Goal: Complete application form

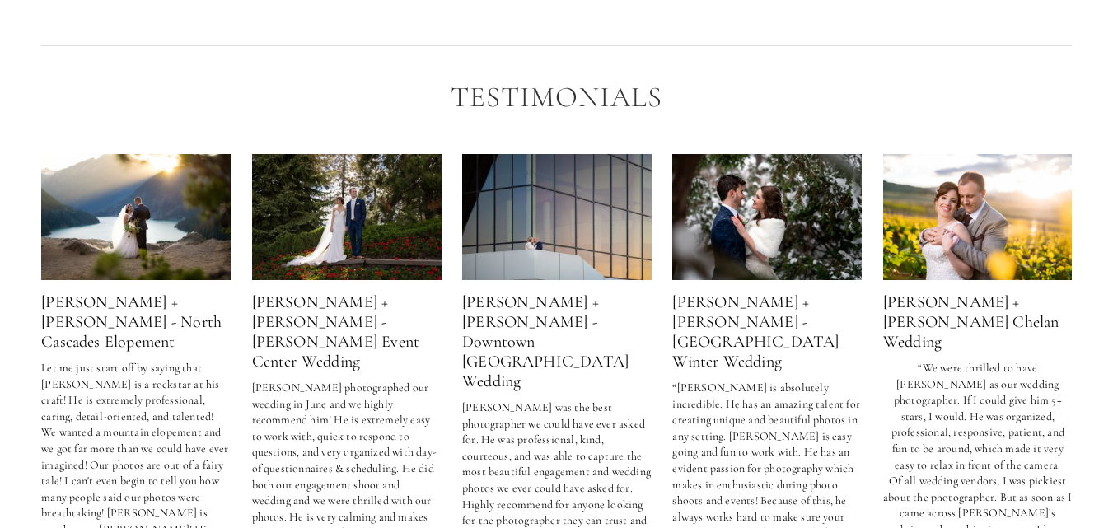
scroll to position [2802, 0]
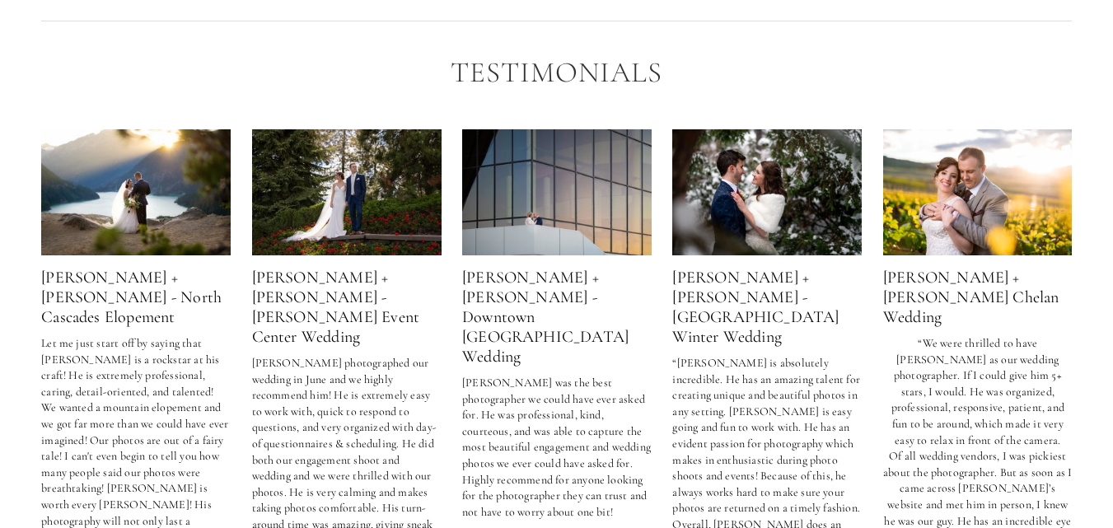
click at [739, 168] on img at bounding box center [767, 192] width 190 height 126
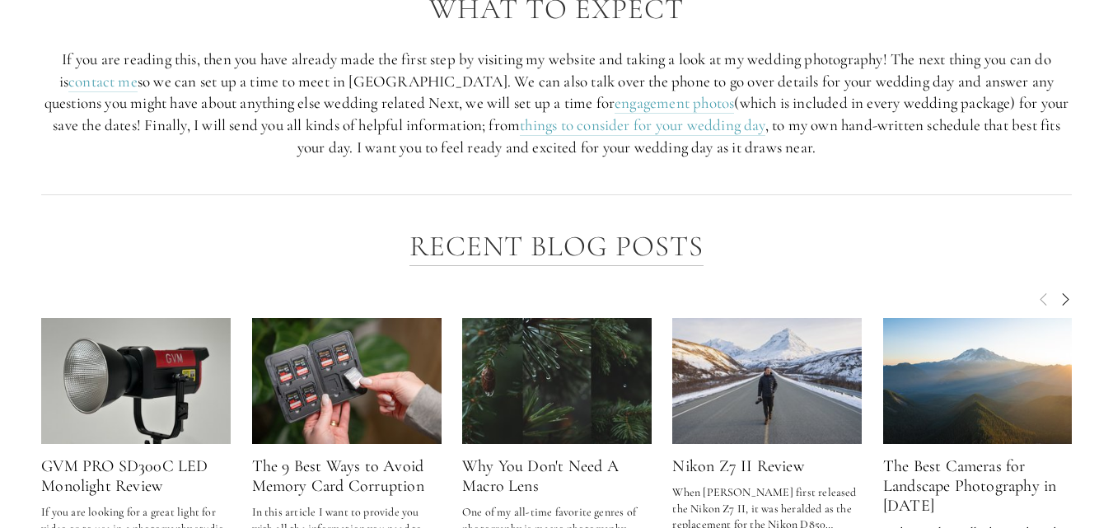
scroll to position [2056, 0]
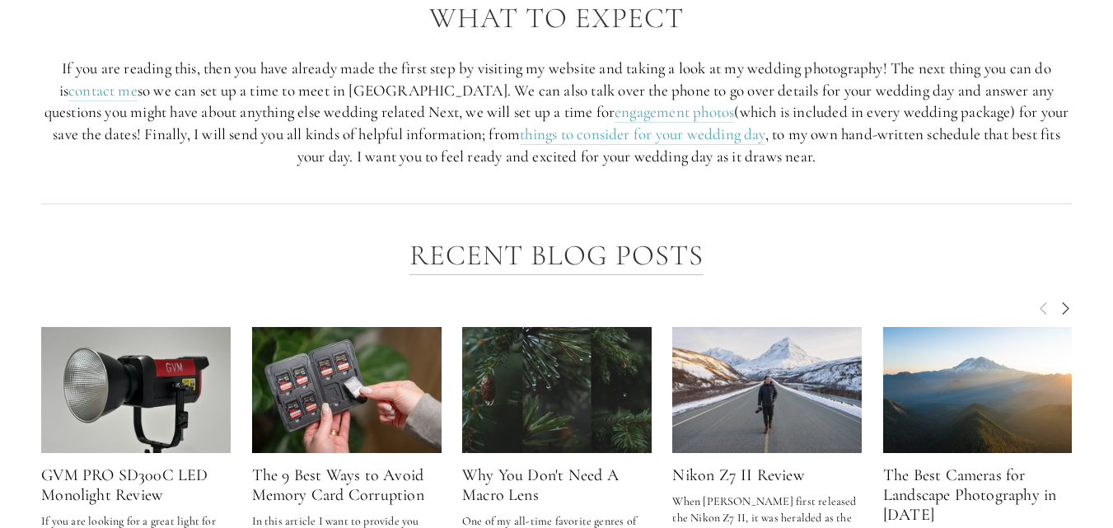
click at [1060, 300] on span "Next" at bounding box center [1065, 307] width 13 height 15
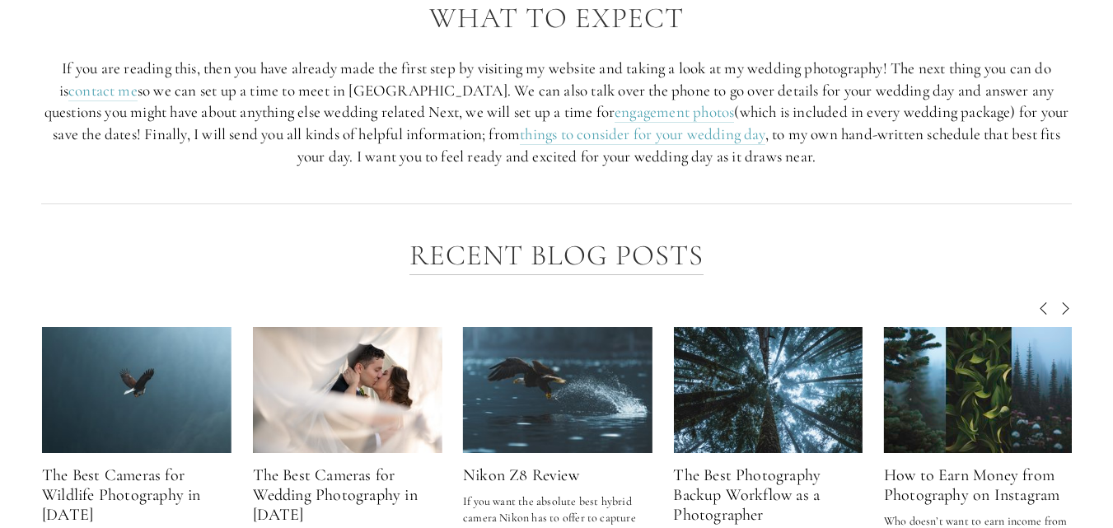
click at [1061, 300] on span "Next" at bounding box center [1065, 307] width 13 height 15
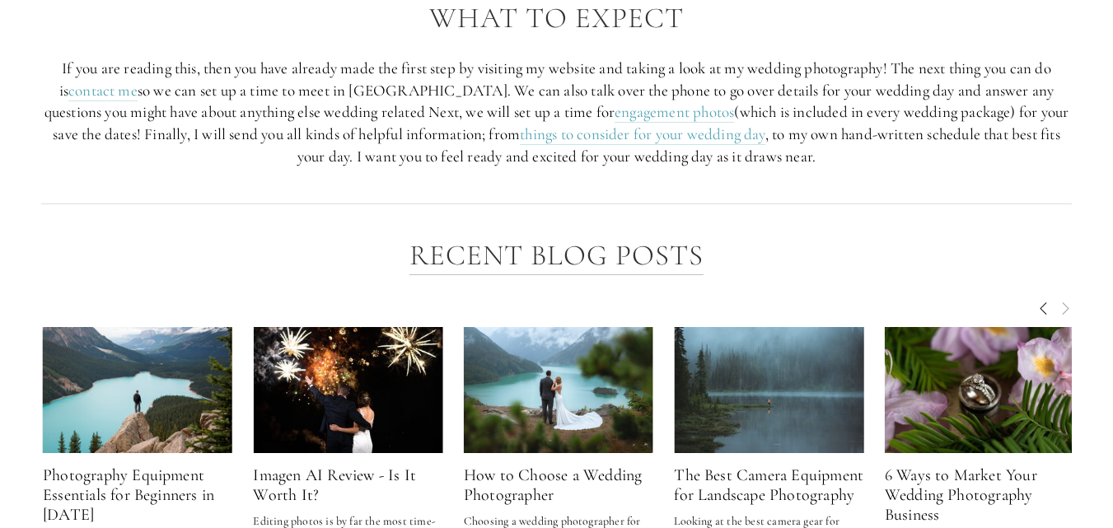
click at [1061, 300] on span "Next" at bounding box center [1065, 307] width 13 height 15
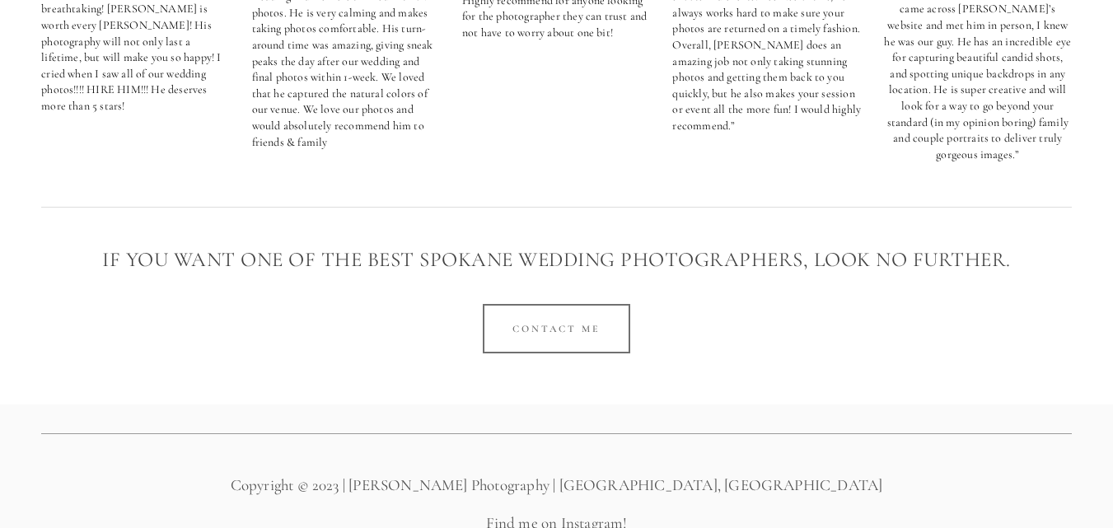
scroll to position [3291, 0]
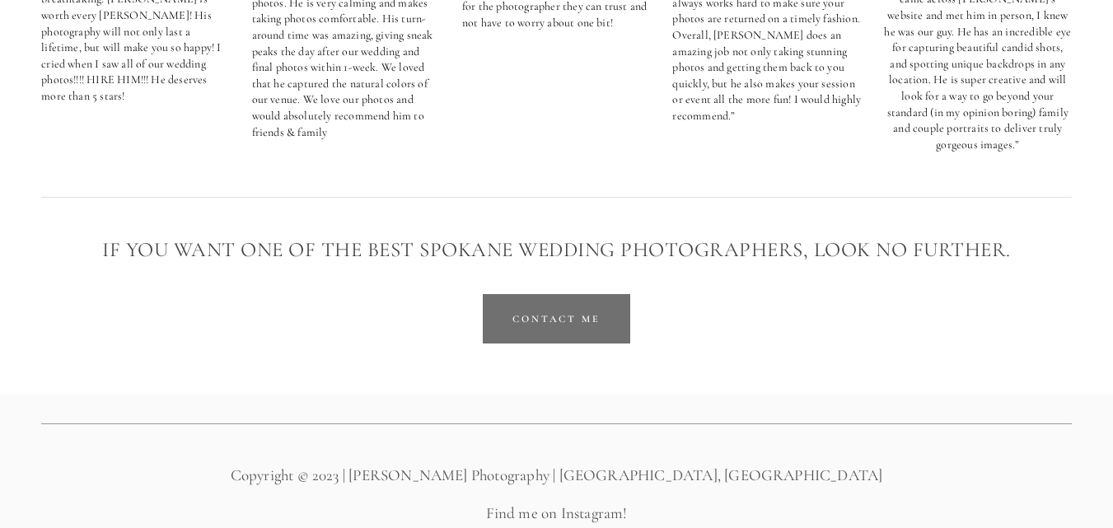
click at [506, 294] on link "Contact Me" at bounding box center [557, 318] width 148 height 49
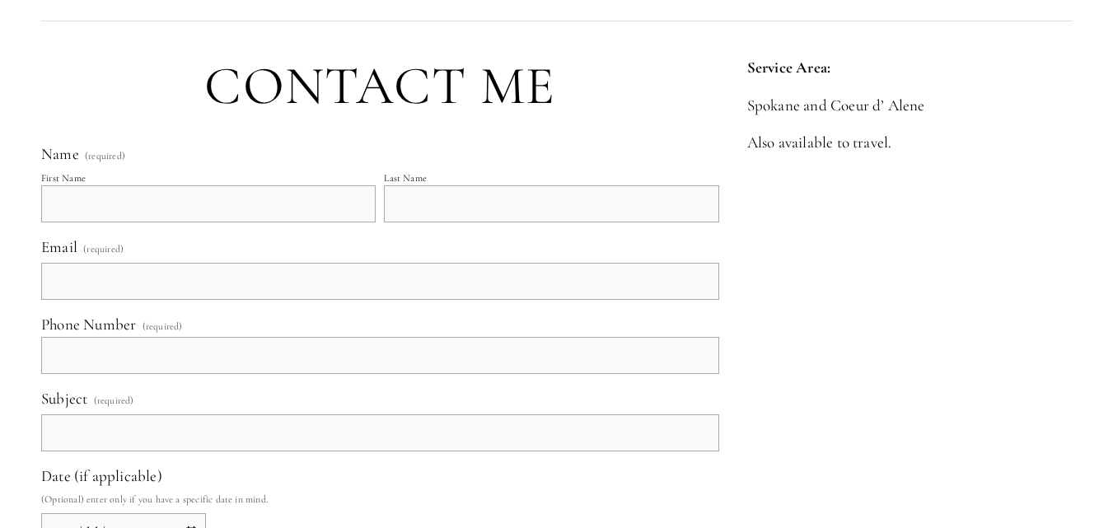
scroll to position [494, 0]
click at [175, 194] on input "First Name" at bounding box center [208, 203] width 335 height 37
type input "Maya"
type input "[PERSON_NAME]"
type input "[EMAIL_ADDRESS][DOMAIN_NAME]"
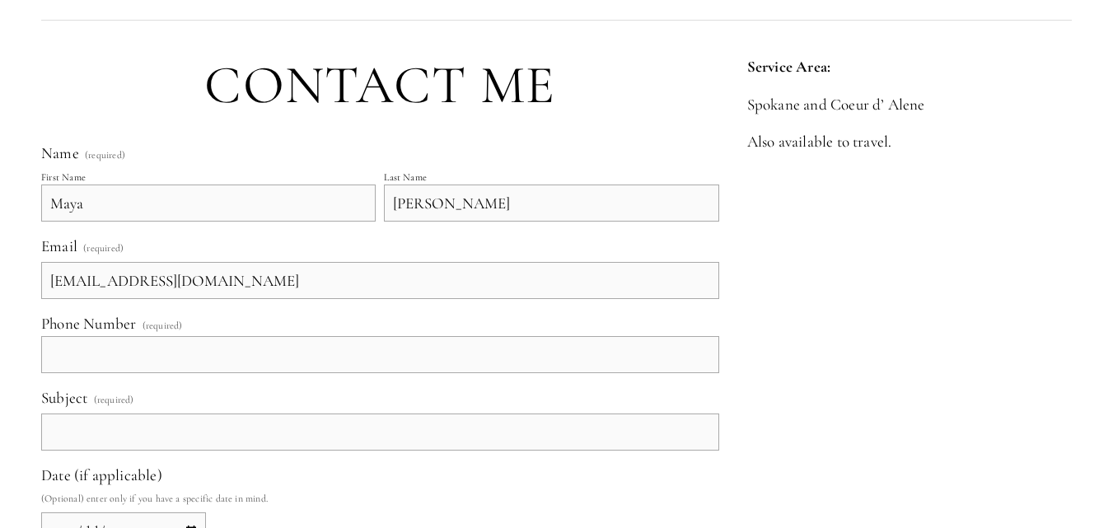
type input "[PHONE_NUMBER]"
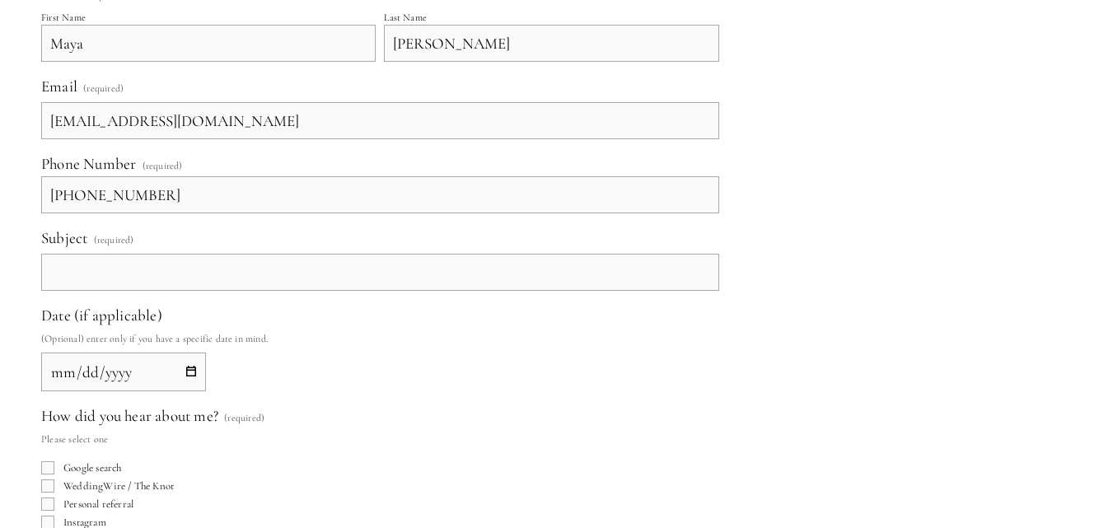
scroll to position [659, 0]
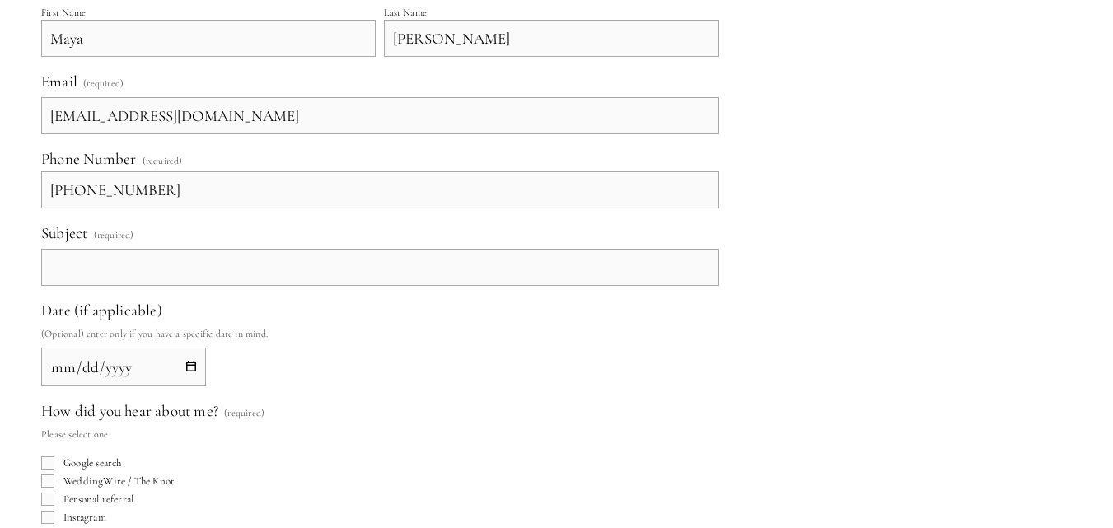
click at [150, 269] on input "Subject (required)" at bounding box center [380, 267] width 678 height 37
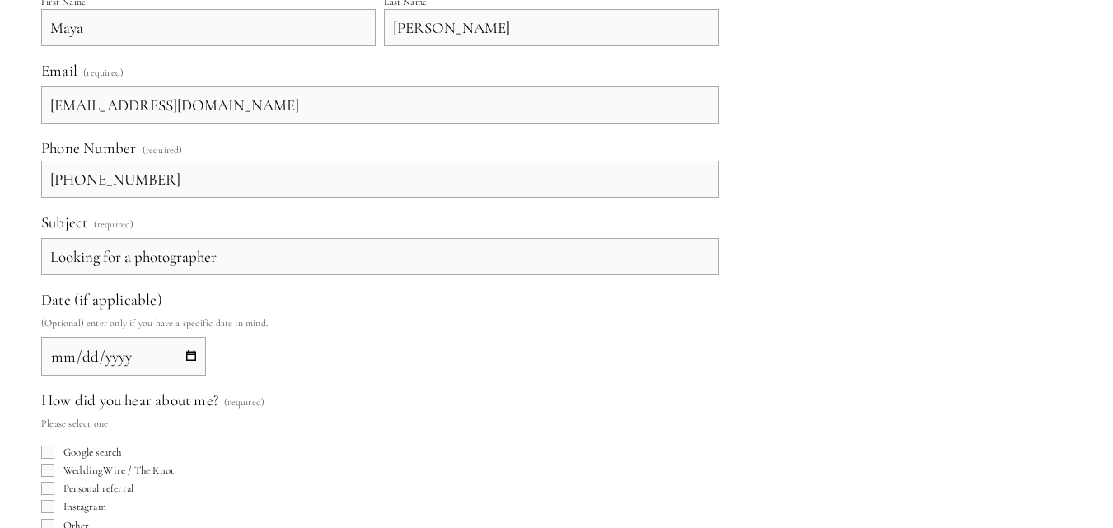
scroll to position [742, 0]
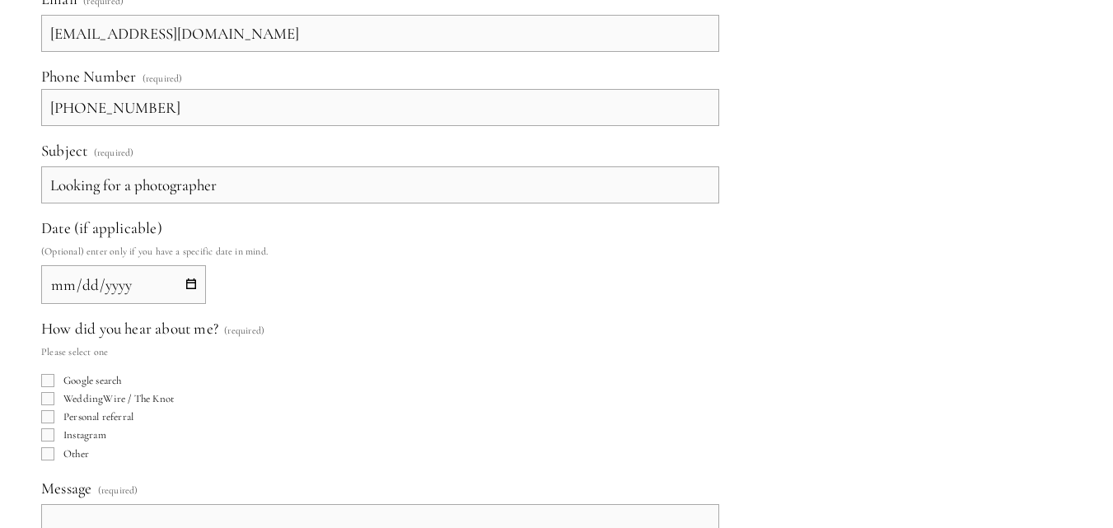
type input "Looking for a photographer"
click at [127, 283] on input "Date (if applicable)" at bounding box center [123, 284] width 165 height 39
click at [65, 286] on input "Date (if applicable)" at bounding box center [123, 284] width 165 height 39
type input "[DATE]"
click at [47, 402] on input "WeddingWire / The Knot" at bounding box center [47, 398] width 13 height 13
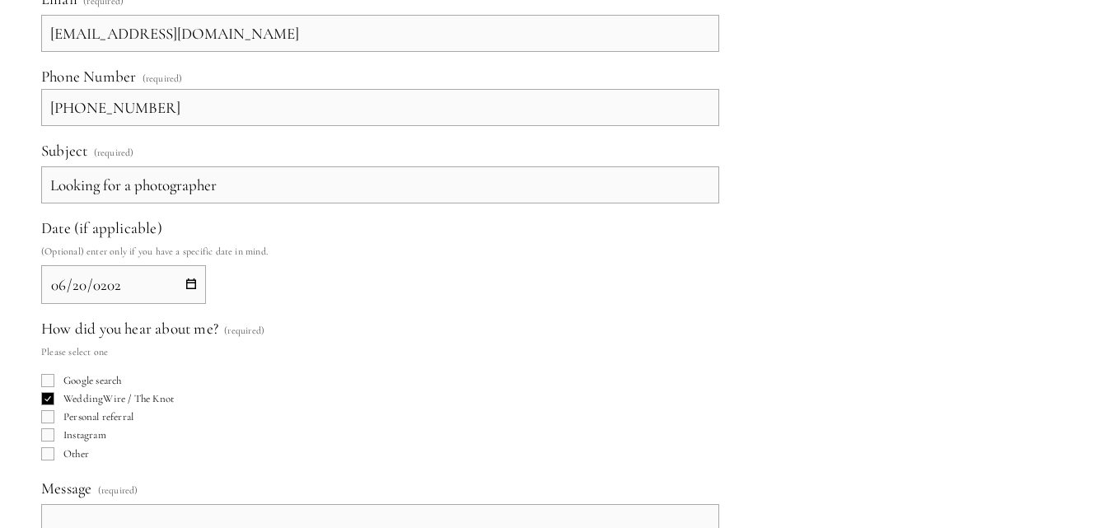
scroll to position [824, 0]
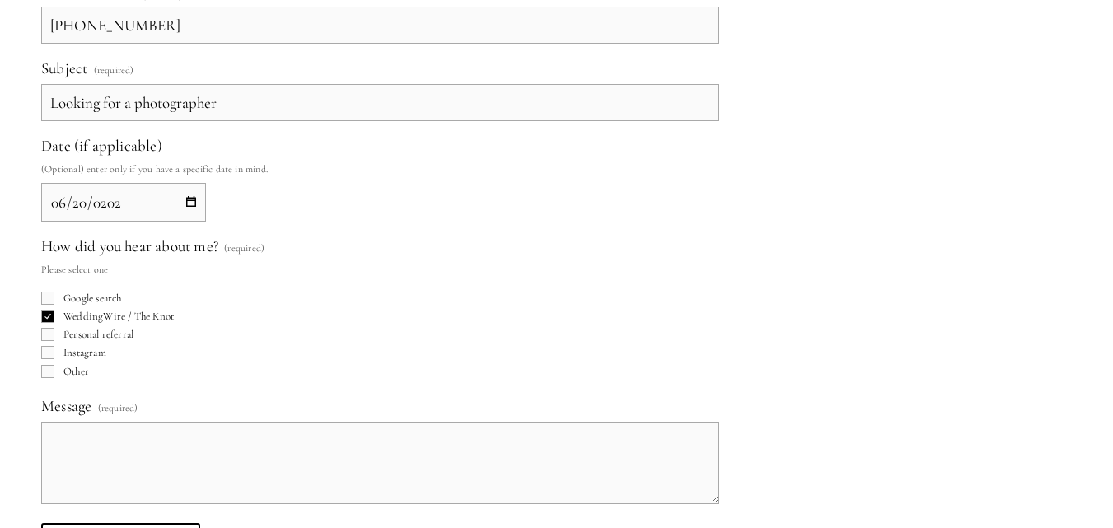
click at [51, 312] on input "WeddingWire / The Knot" at bounding box center [47, 316] width 13 height 13
checkbox input "false"
click at [45, 366] on input "Other" at bounding box center [47, 371] width 13 height 13
checkbox input "true"
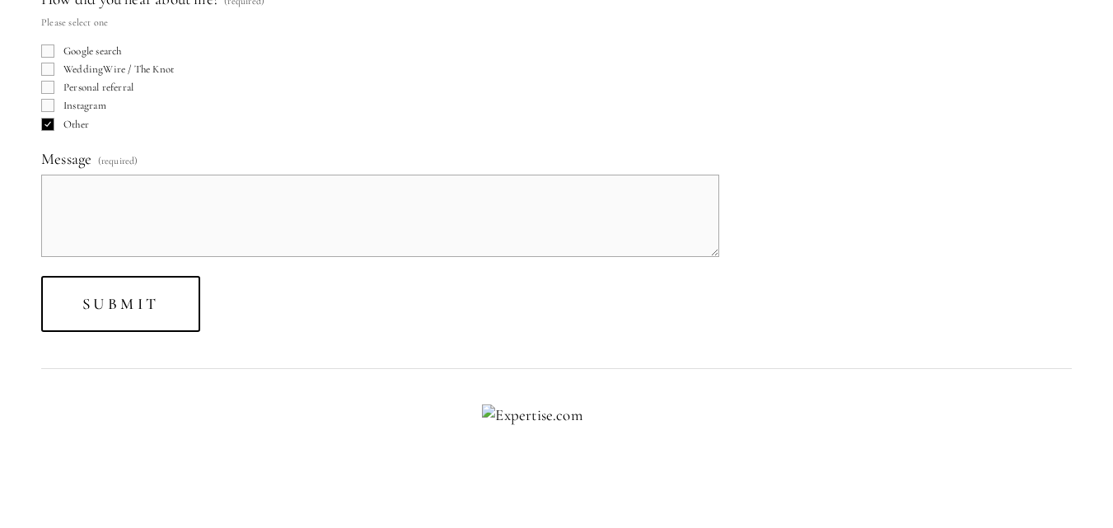
click at [91, 202] on textarea "Message (required)" at bounding box center [380, 216] width 678 height 82
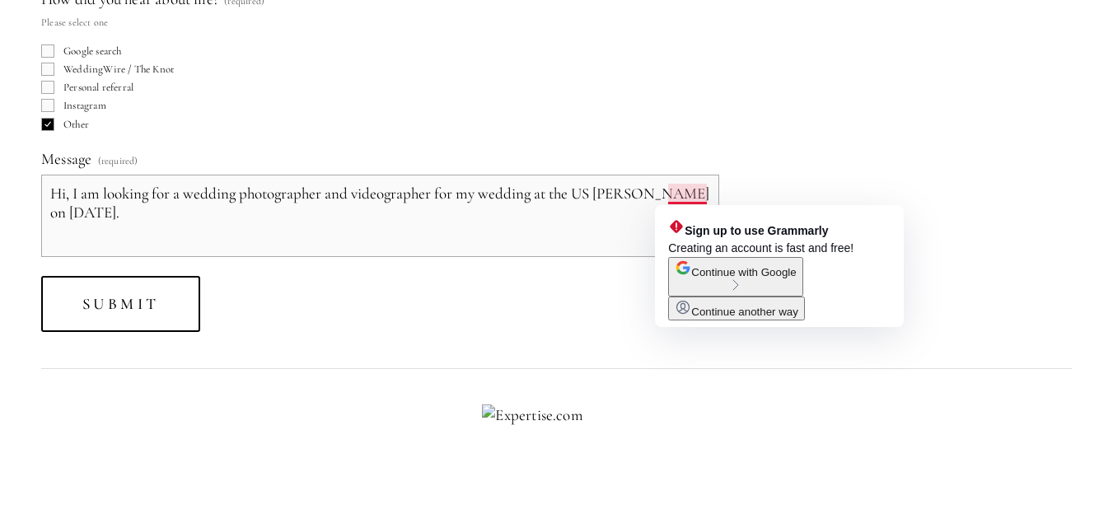
click at [685, 195] on textarea "Hi, I am looking for a wedding photographer and videographer for my wedding at …" at bounding box center [380, 216] width 678 height 82
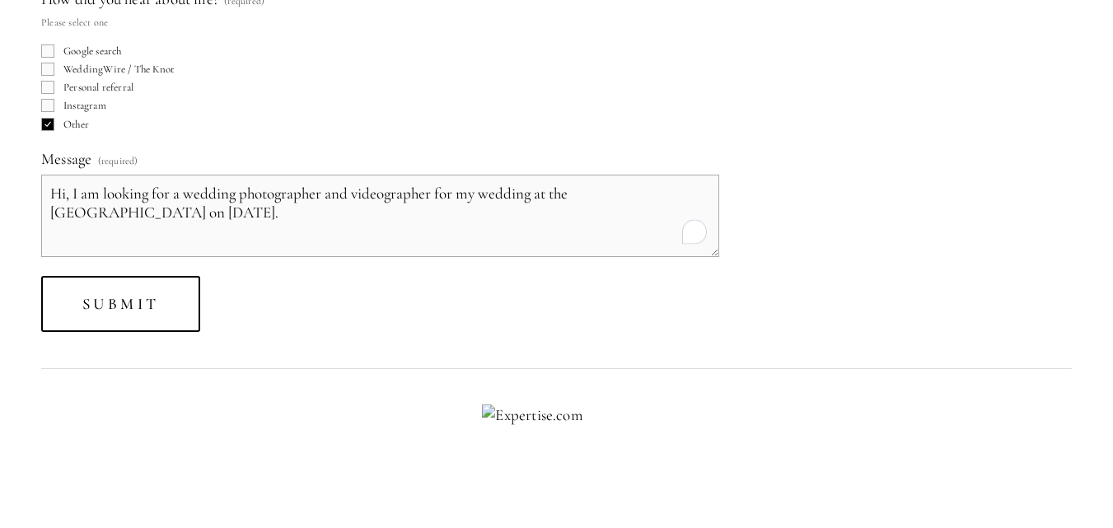
click at [293, 213] on textarea "Hi, I am looking for a wedding photographer and videographer for my wedding at …" at bounding box center [380, 216] width 678 height 82
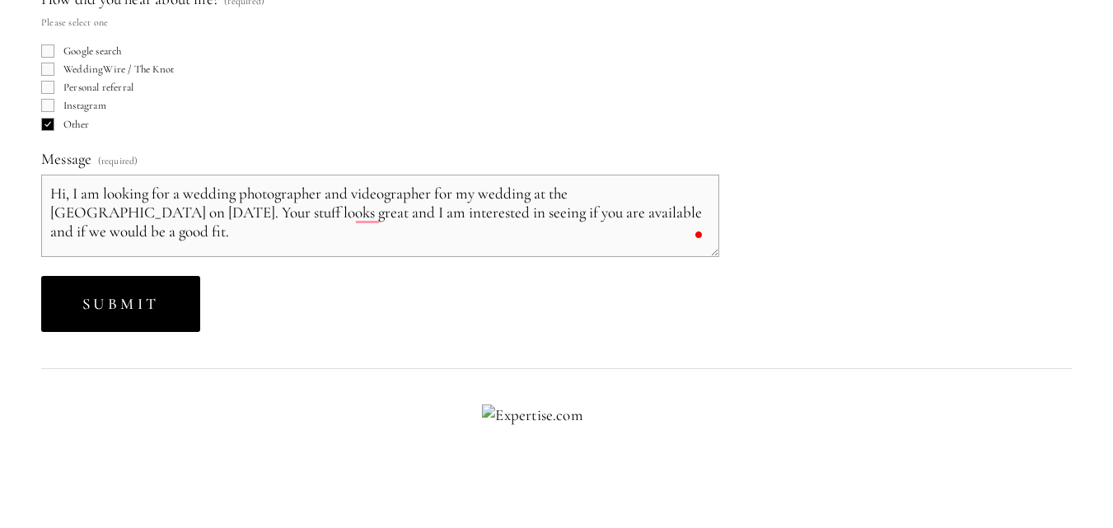
type textarea "Hi, I am looking for a wedding photographer and videographer for my wedding at …"
click at [130, 310] on span "Submit" at bounding box center [120, 303] width 77 height 19
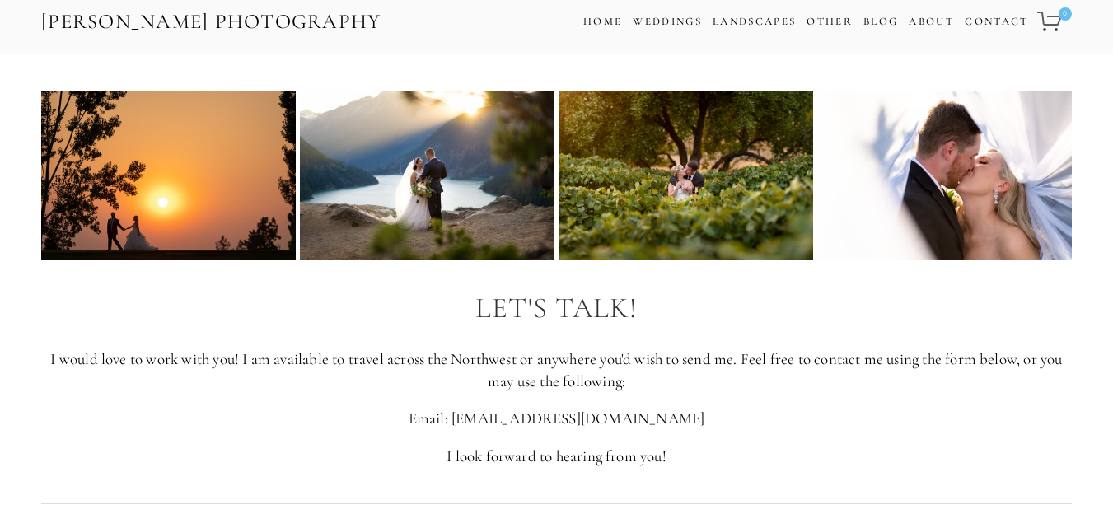
scroll to position [0, 0]
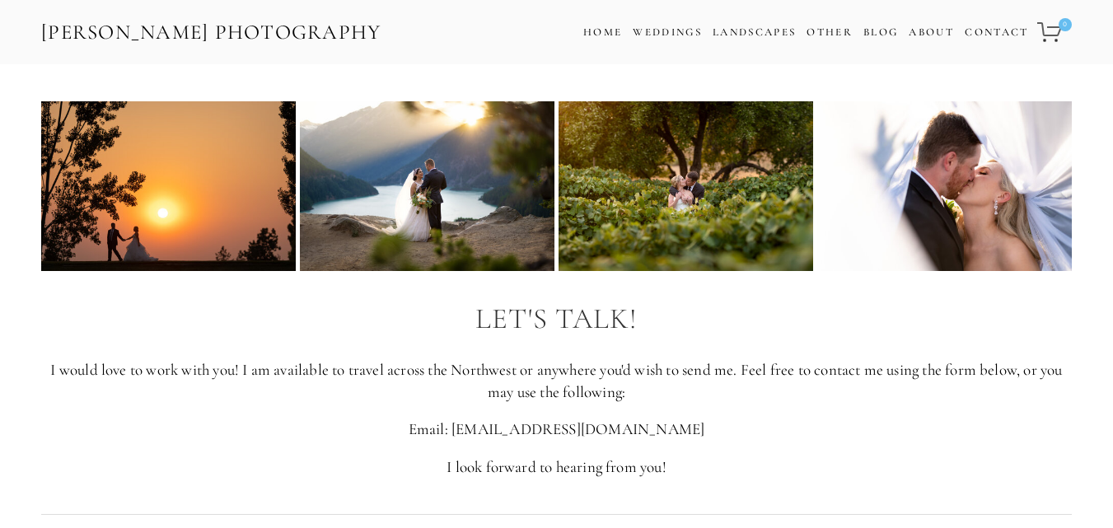
click at [337, 5] on div "[PERSON_NAME] Photography Cart 0 Home Weddings Information & Pricing Wedding Po…" at bounding box center [556, 32] width 1113 height 64
